Goal: Information Seeking & Learning: Learn about a topic

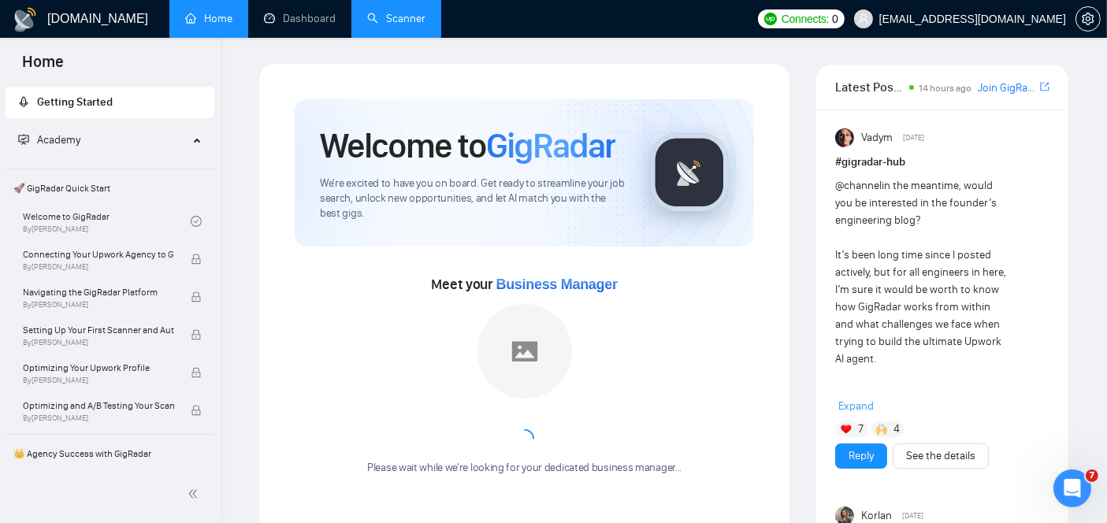
click at [403, 12] on link "Scanner" at bounding box center [396, 18] width 58 height 13
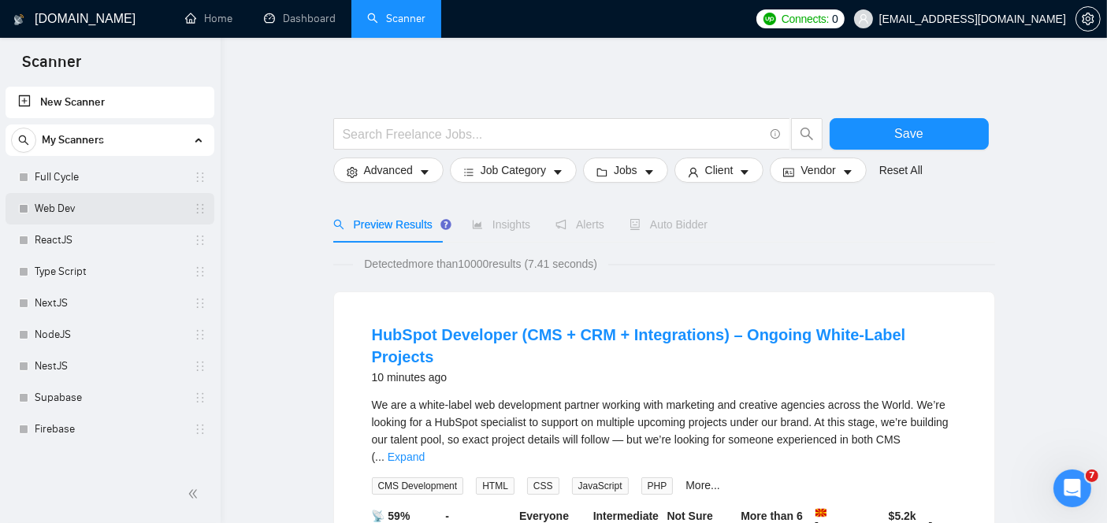
click at [137, 202] on link "Web Dev" at bounding box center [110, 209] width 150 height 32
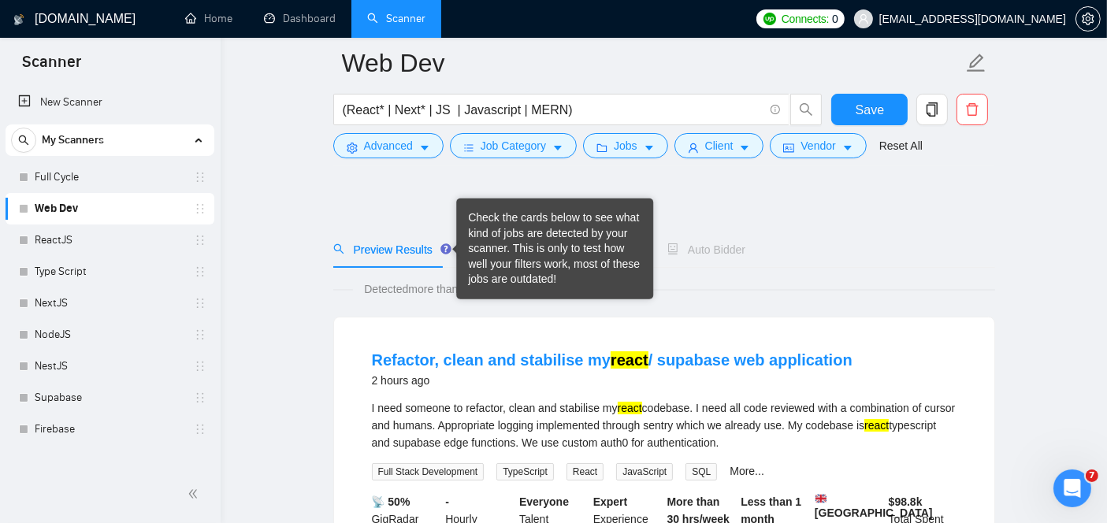
scroll to position [122, 0]
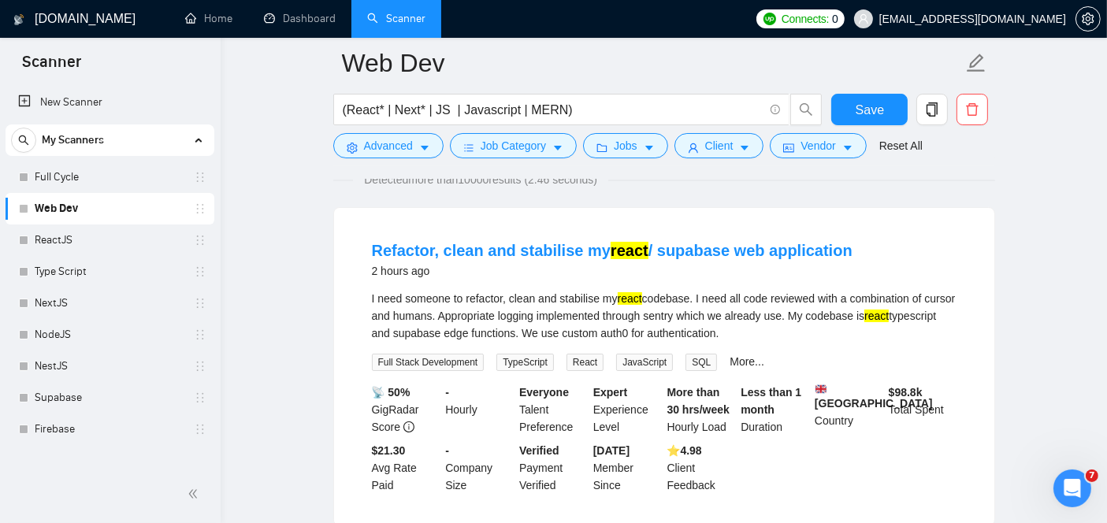
drag, startPoint x: 371, startPoint y: 299, endPoint x: 773, endPoint y: 331, distance: 403.7
click at [773, 331] on div "I need someone to refactor, clean and stabilise my react codebase. I need all c…" at bounding box center [664, 316] width 584 height 52
copy div "I need someone to refactor, clean and stabilise my react codebase. I need all c…"
click at [489, 242] on link "Refactor, clean and stabilise my react / supabase web application" at bounding box center [612, 250] width 480 height 17
click at [465, 244] on link "Refactor, clean and stabilise my react / supabase web application" at bounding box center [612, 250] width 480 height 17
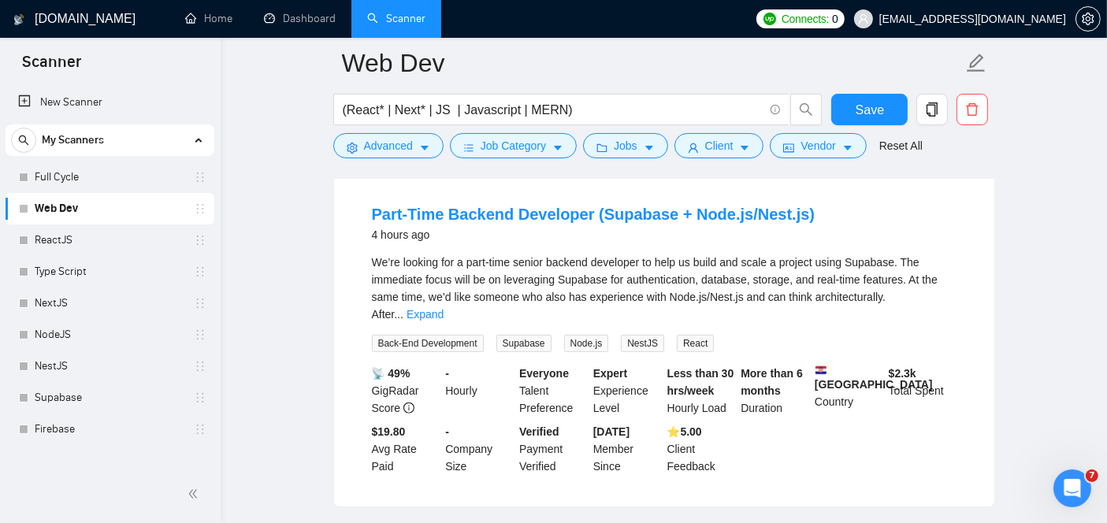
scroll to position [497, 0]
click at [443, 307] on link "Expand" at bounding box center [424, 313] width 37 height 13
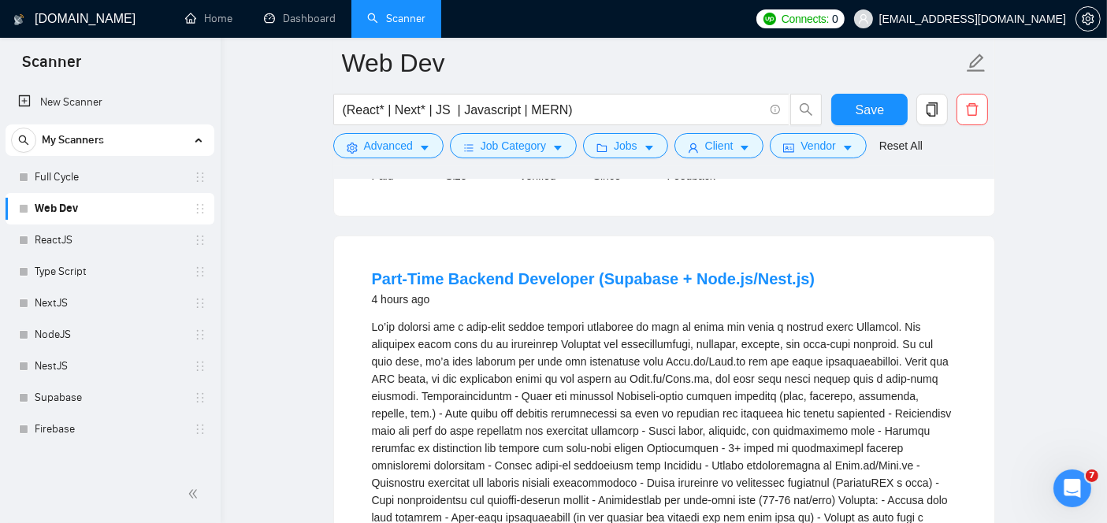
scroll to position [430, 0]
click at [625, 289] on link "Part-Time Backend Developer (Supabase + Node.js/Nest.js)" at bounding box center [593, 280] width 443 height 17
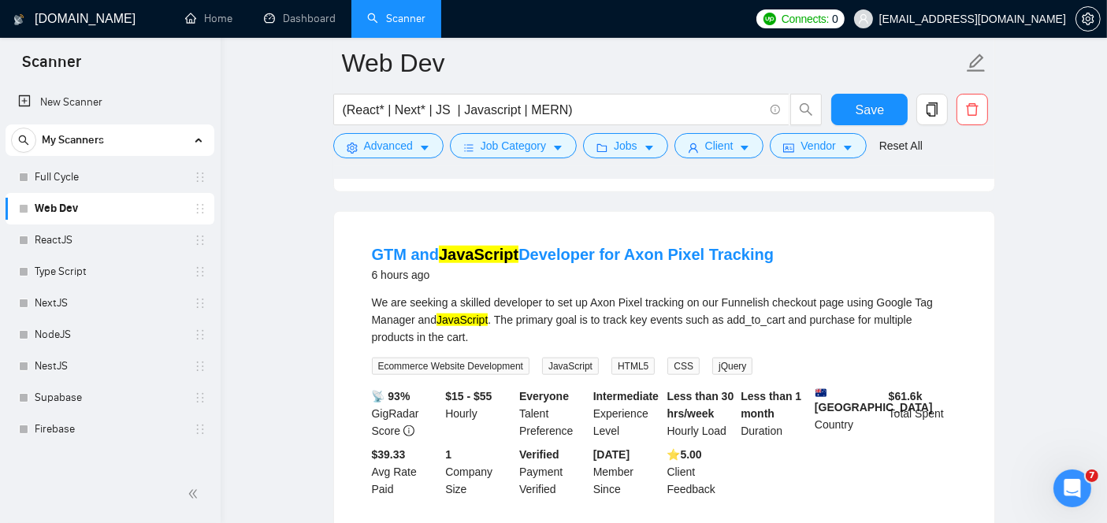
scroll to position [1663, 0]
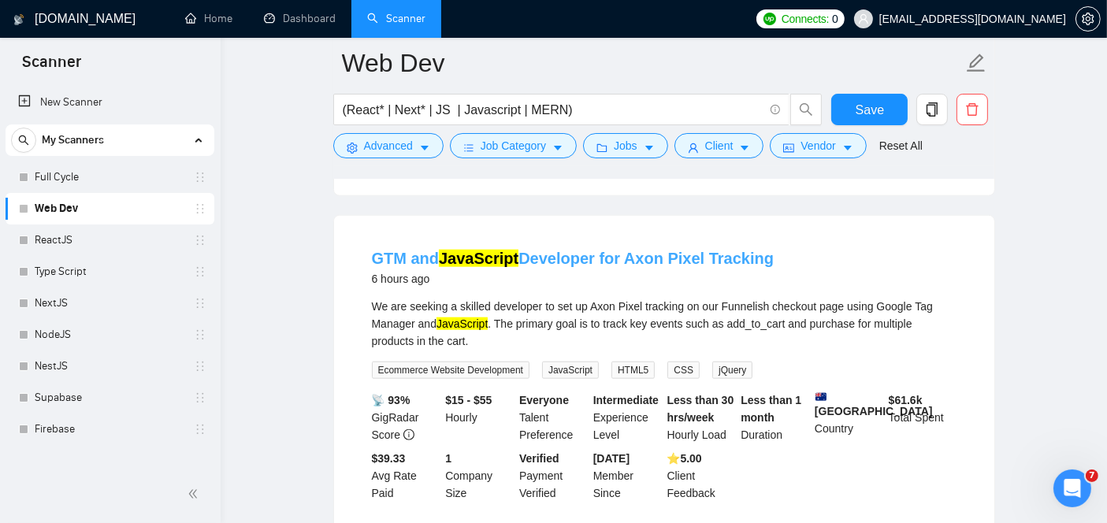
click at [553, 267] on link "GTM and JavaScript Developer for Axon Pixel Tracking" at bounding box center [573, 258] width 402 height 17
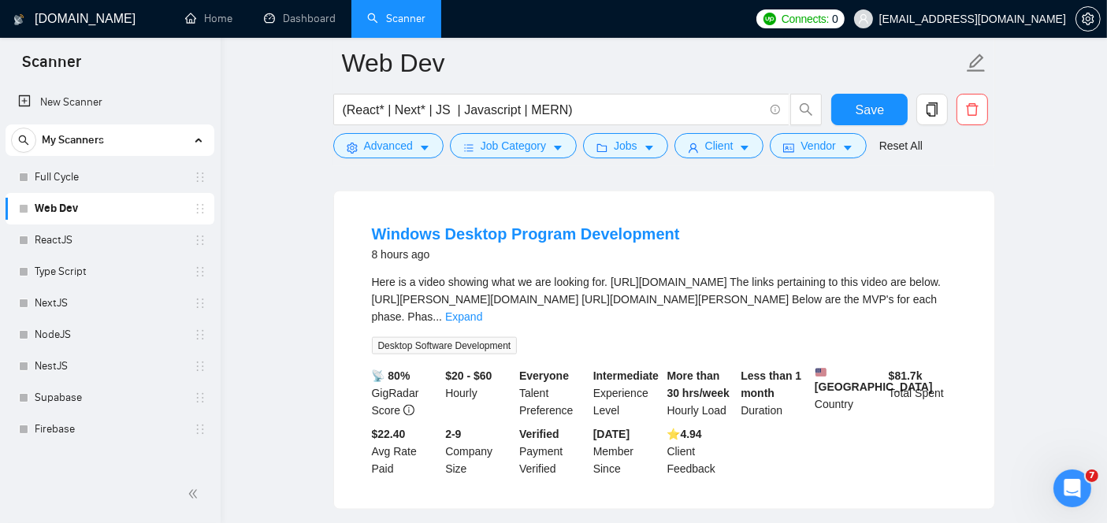
scroll to position [2027, 0]
click at [482, 322] on link "Expand" at bounding box center [463, 316] width 37 height 13
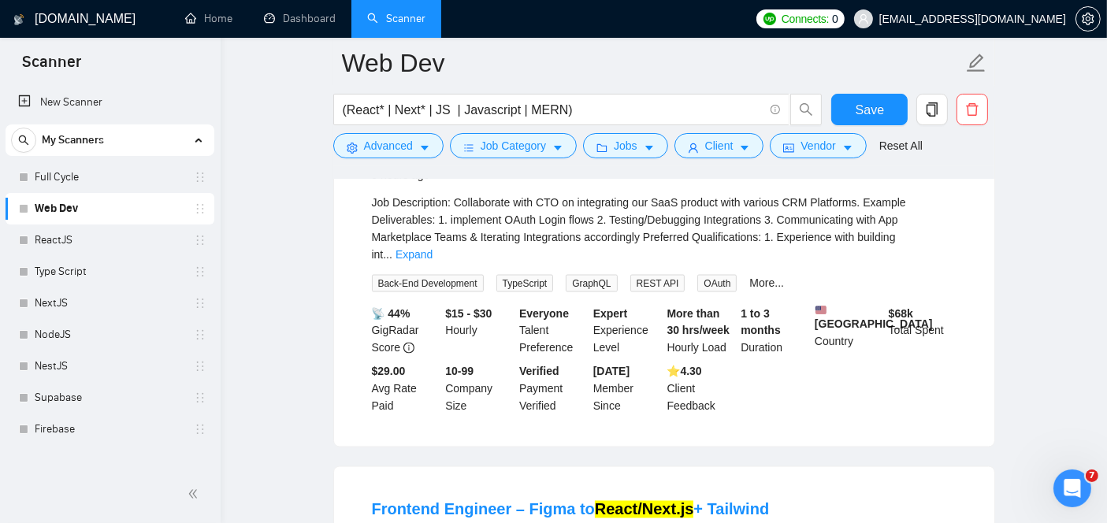
scroll to position [2668, 0]
click at [432, 163] on link "API Integration Developer" at bounding box center [468, 154] width 193 height 17
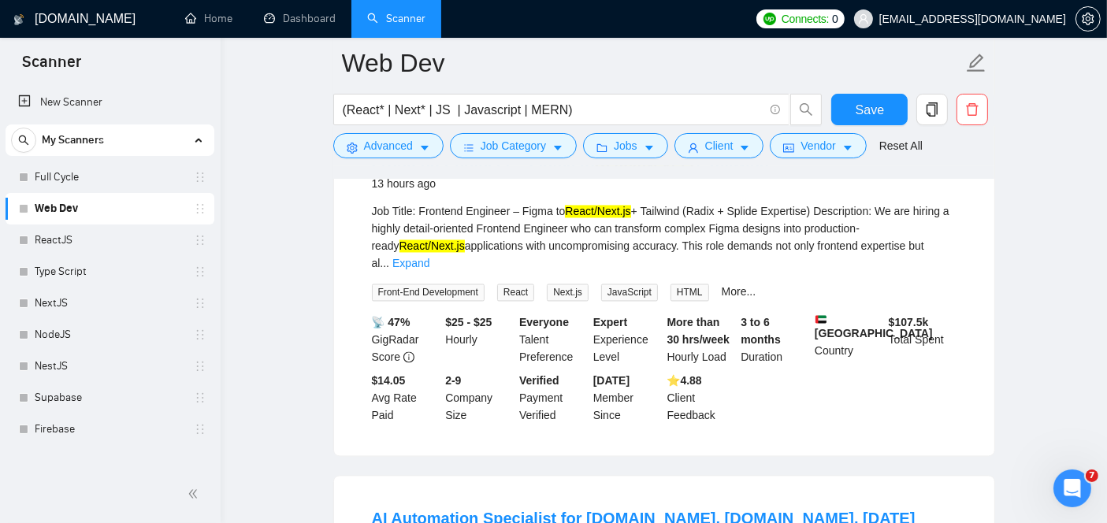
scroll to position [3017, 0]
click at [429, 268] on link "Expand" at bounding box center [410, 261] width 37 height 13
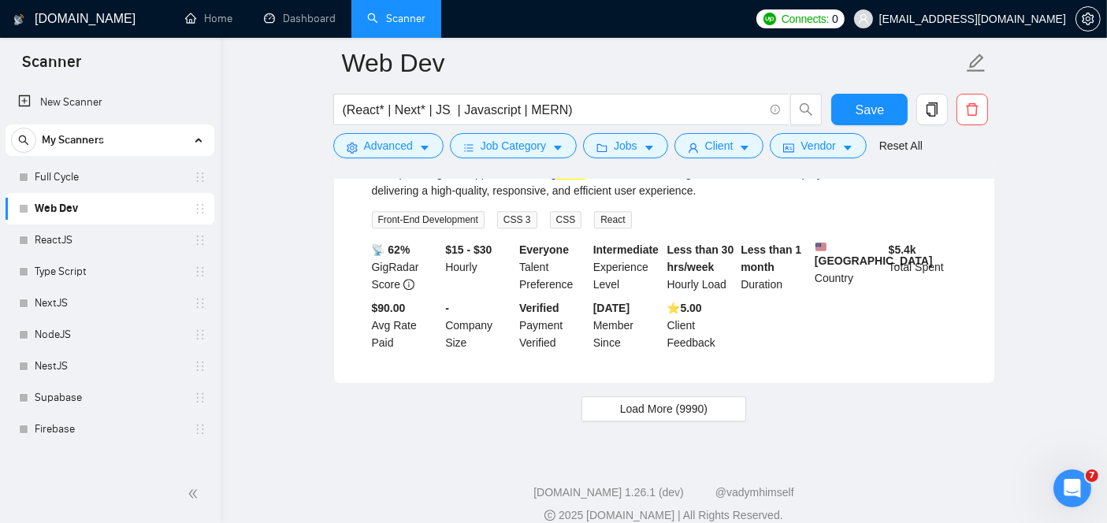
scroll to position [4114, 0]
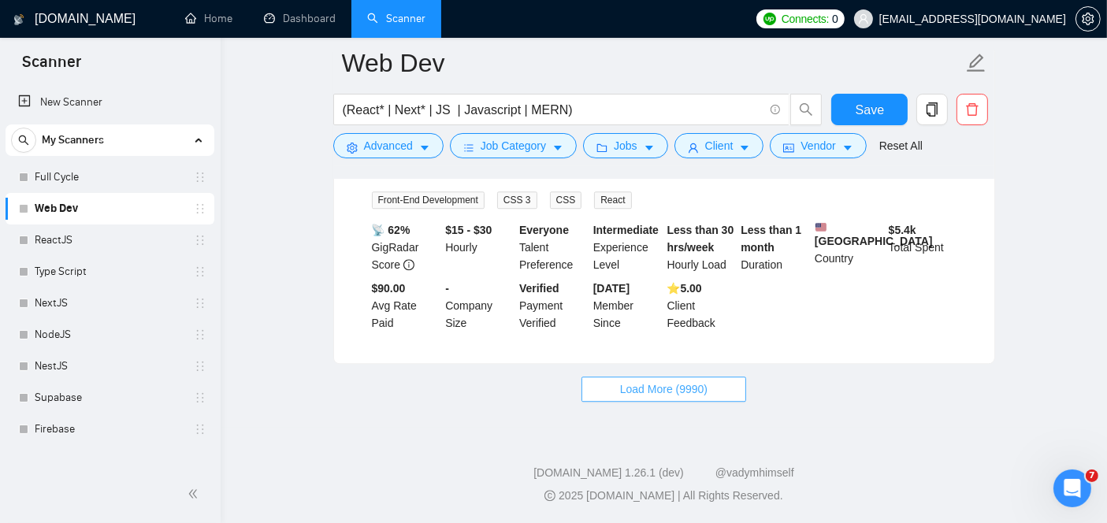
click at [657, 388] on span "Load More (9990)" at bounding box center [663, 388] width 87 height 17
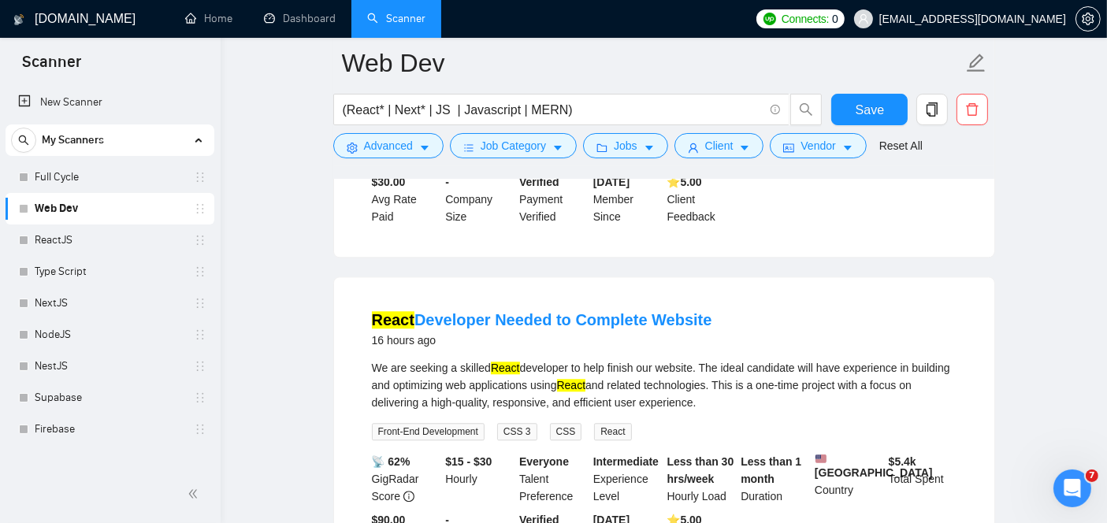
scroll to position [3867, 0]
click at [577, 329] on link "React Developer Needed to Complete Website" at bounding box center [542, 320] width 340 height 17
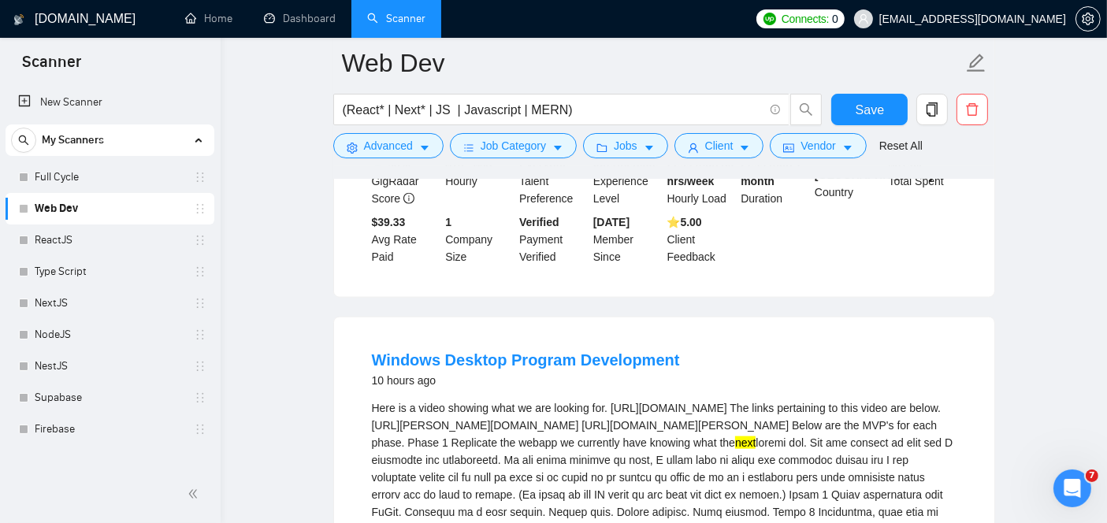
scroll to position [1897, 0]
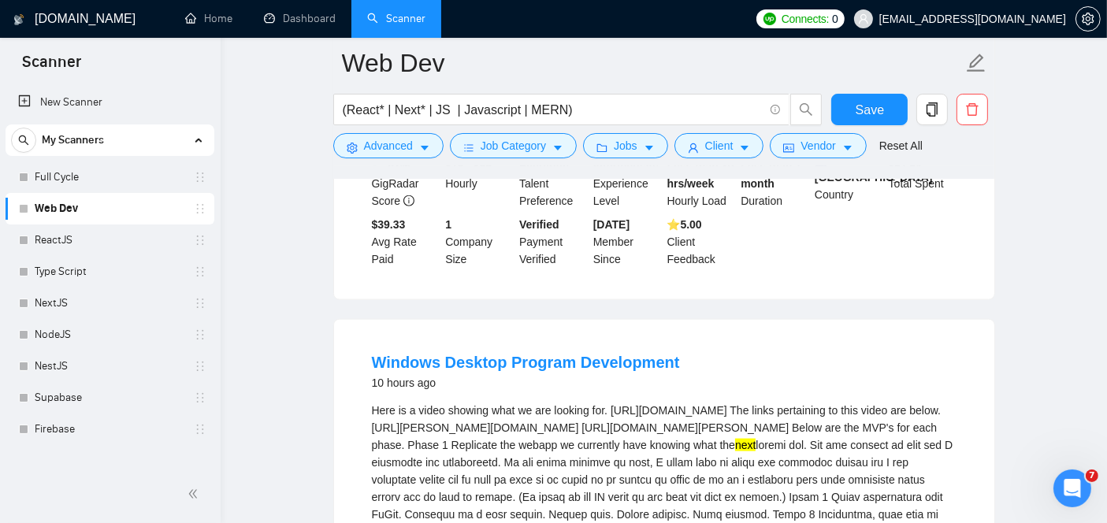
click at [421, 371] on link "Windows Desktop Program Development" at bounding box center [526, 362] width 308 height 17
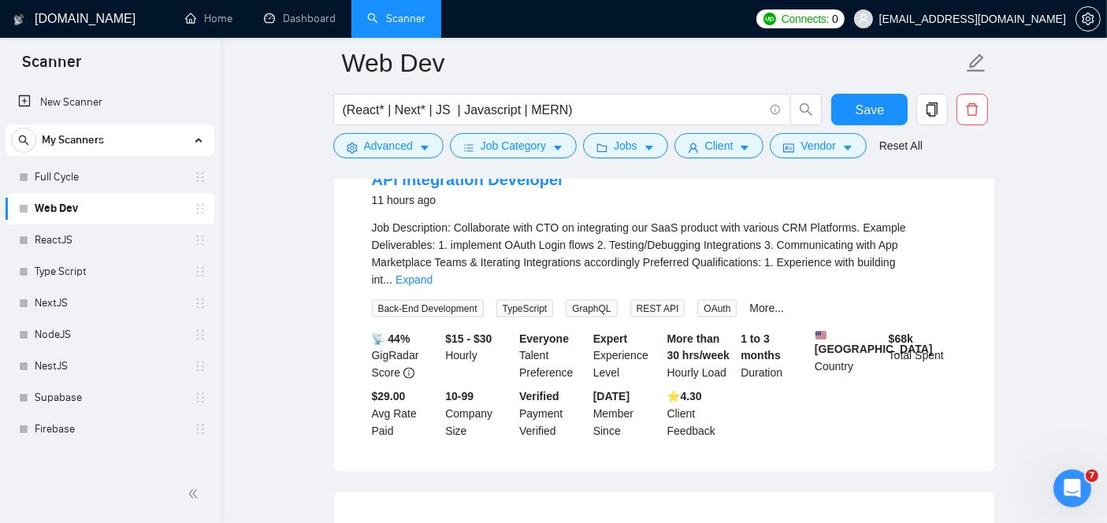
scroll to position [2638, 0]
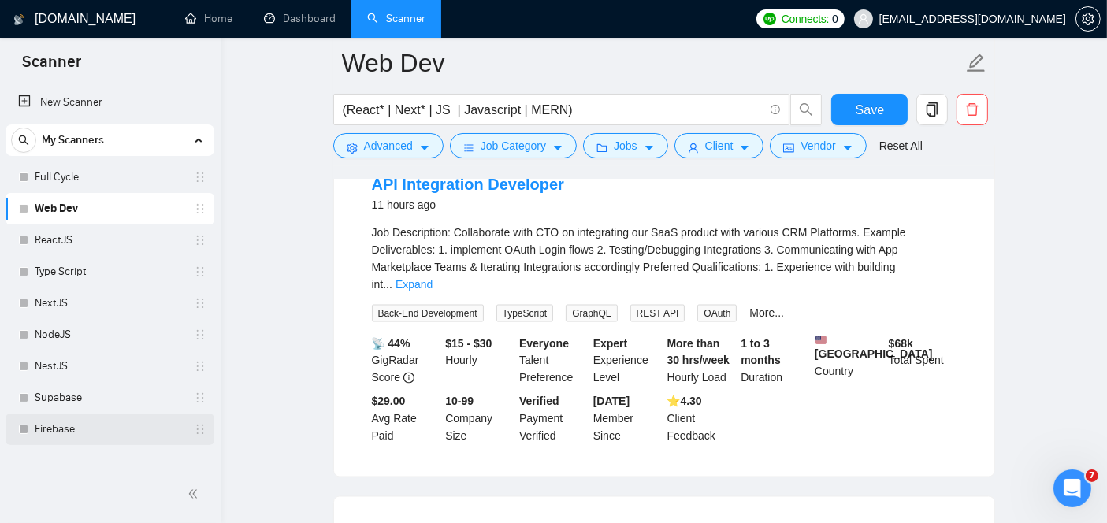
click at [65, 426] on link "Firebase" at bounding box center [110, 429] width 150 height 32
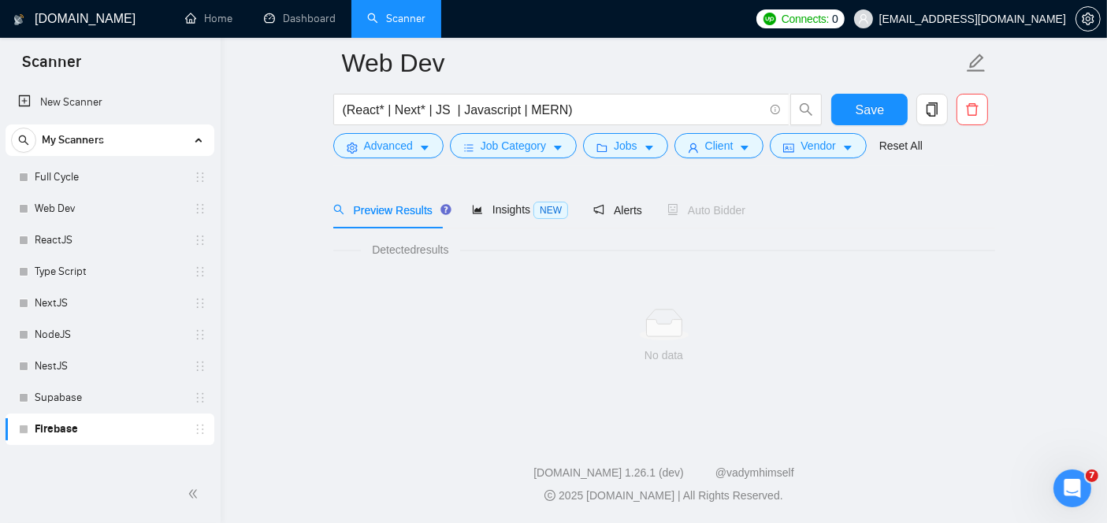
scroll to position [51, 0]
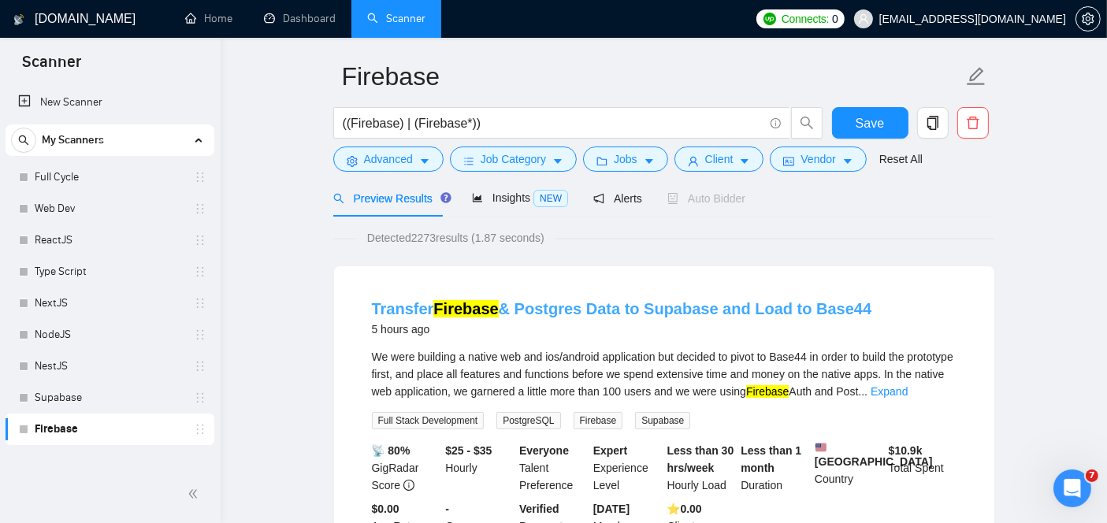
click at [506, 300] on link "Transfer Firebase & Postgres Data to Supabase and Load to Base44" at bounding box center [622, 308] width 500 height 17
